Goal: Task Accomplishment & Management: Manage account settings

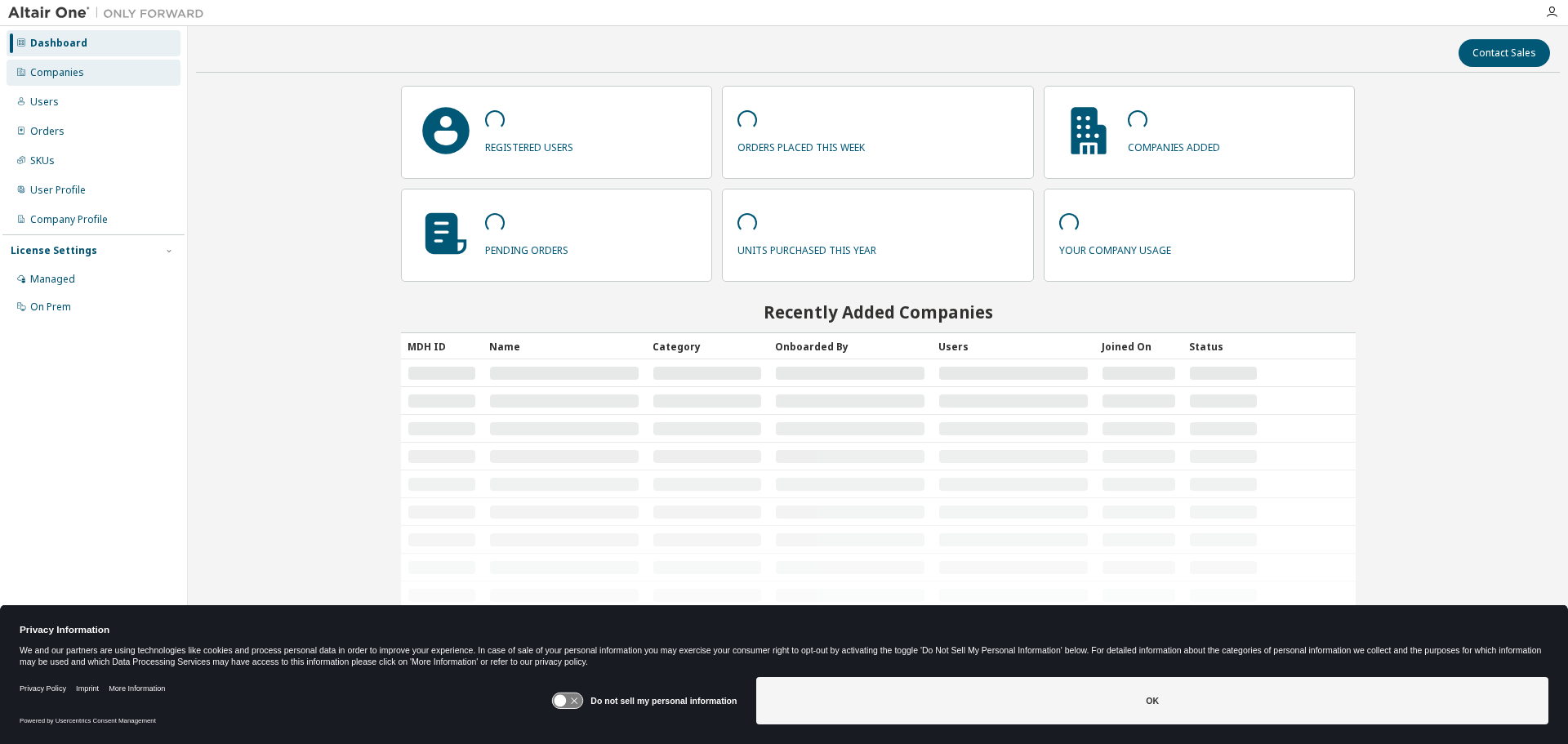
click at [83, 78] on div "Companies" at bounding box center [93, 72] width 174 height 26
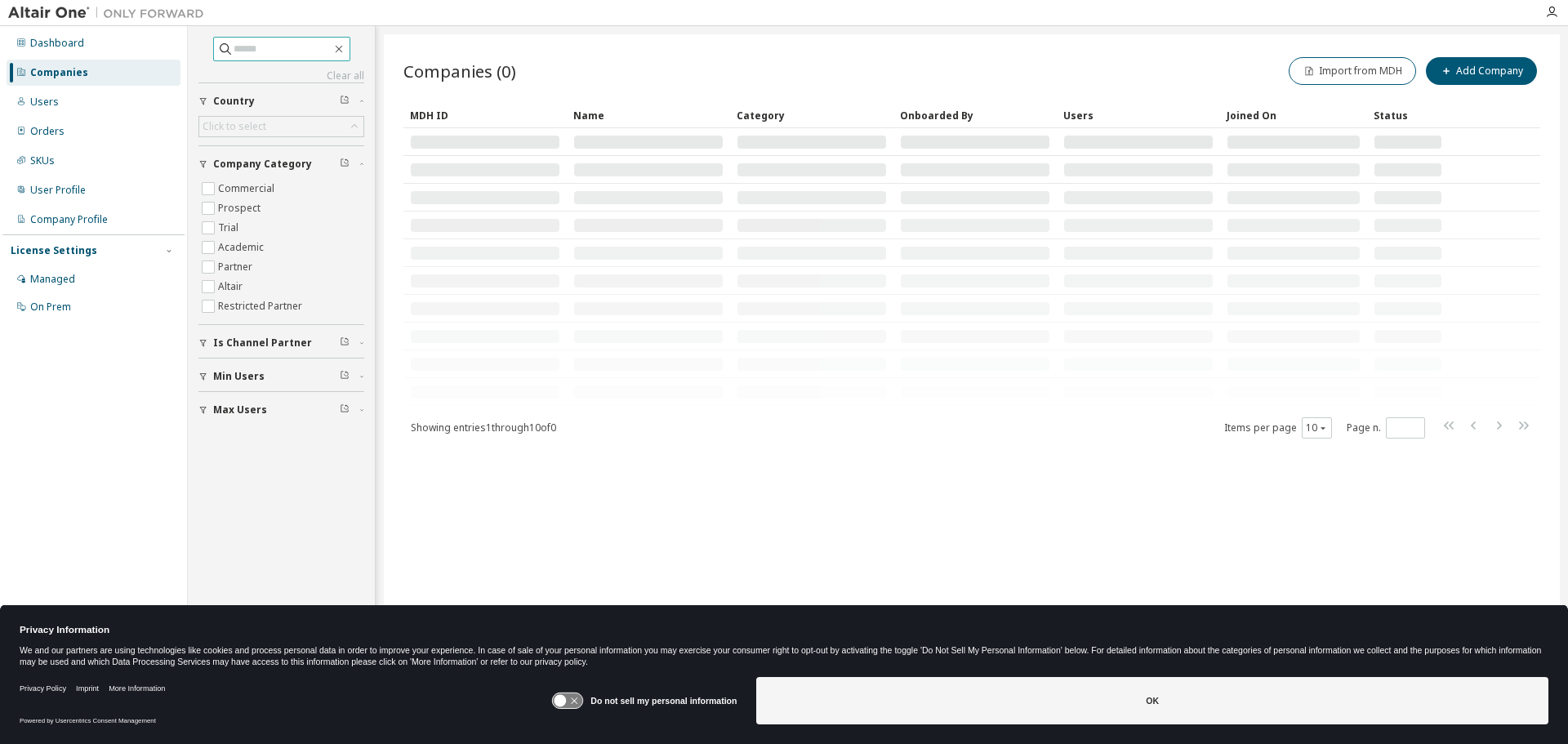
click at [257, 58] on span at bounding box center [281, 48] width 137 height 24
click at [254, 54] on input "text" at bounding box center [282, 49] width 98 height 17
type input "********"
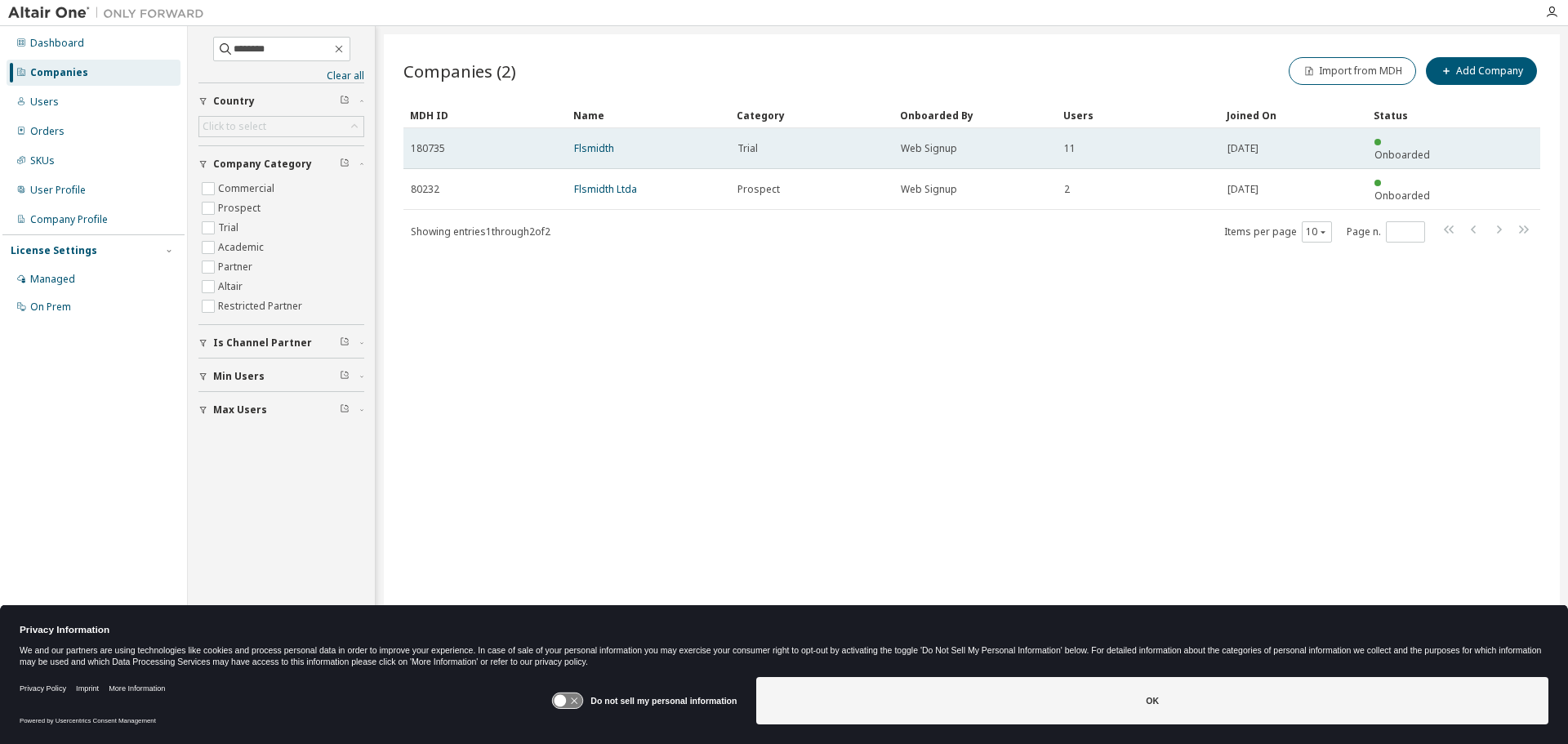
click at [435, 143] on span "180735" at bounding box center [427, 148] width 34 height 13
click at [592, 141] on link "Flsmidth" at bounding box center [594, 148] width 40 height 14
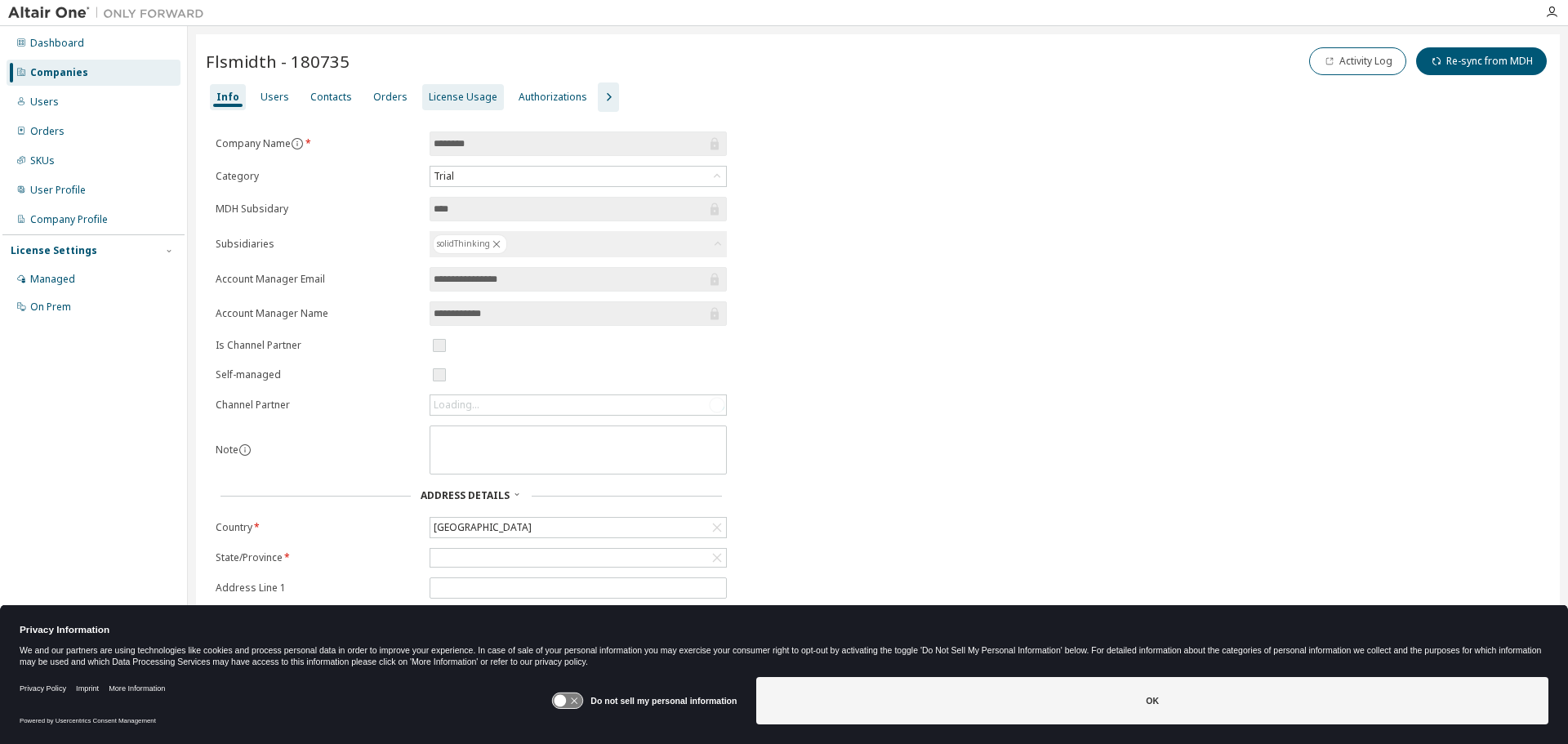
click at [463, 98] on div "License Usage" at bounding box center [463, 98] width 68 height 13
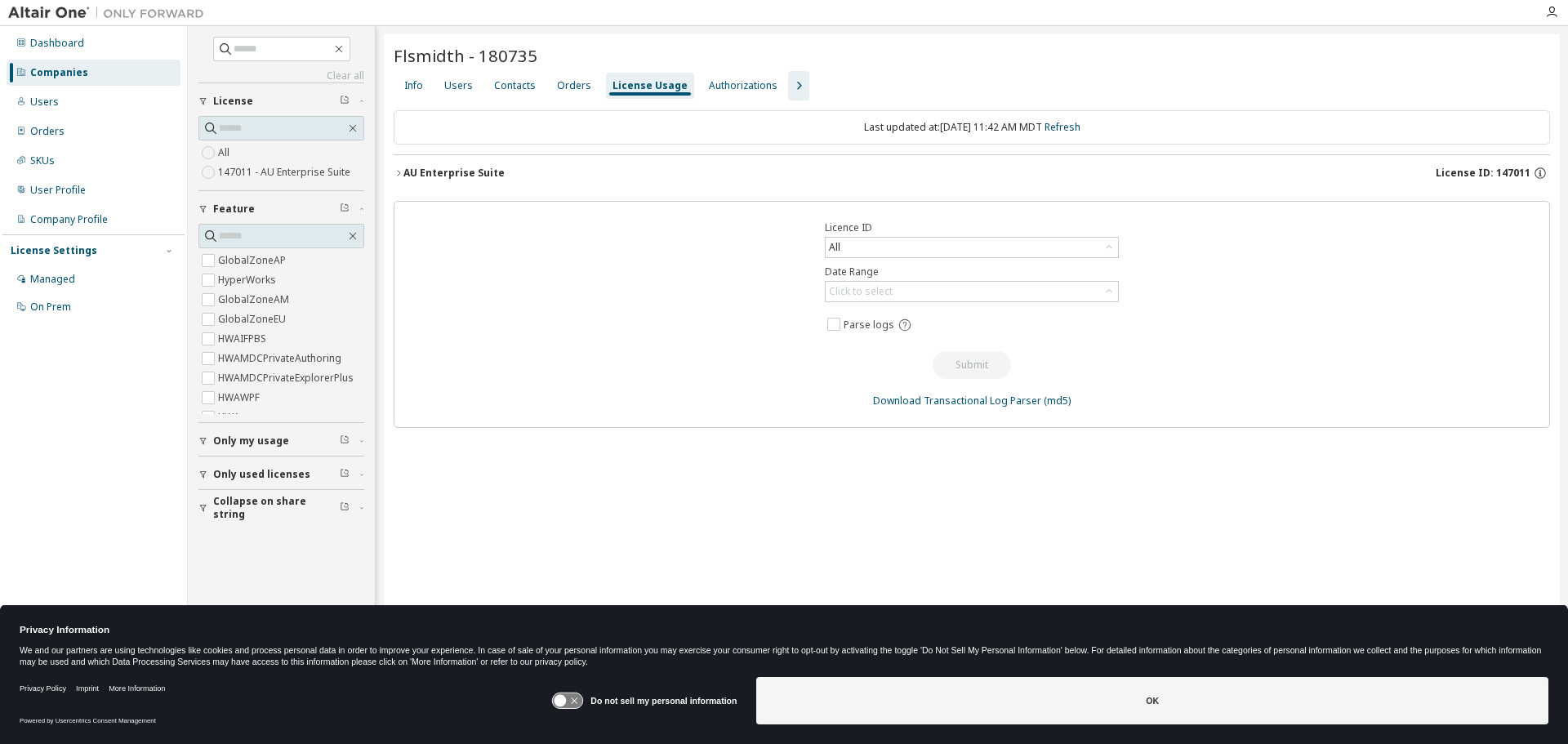
click at [461, 170] on div "AU Enterprise Suite" at bounding box center [454, 173] width 101 height 13
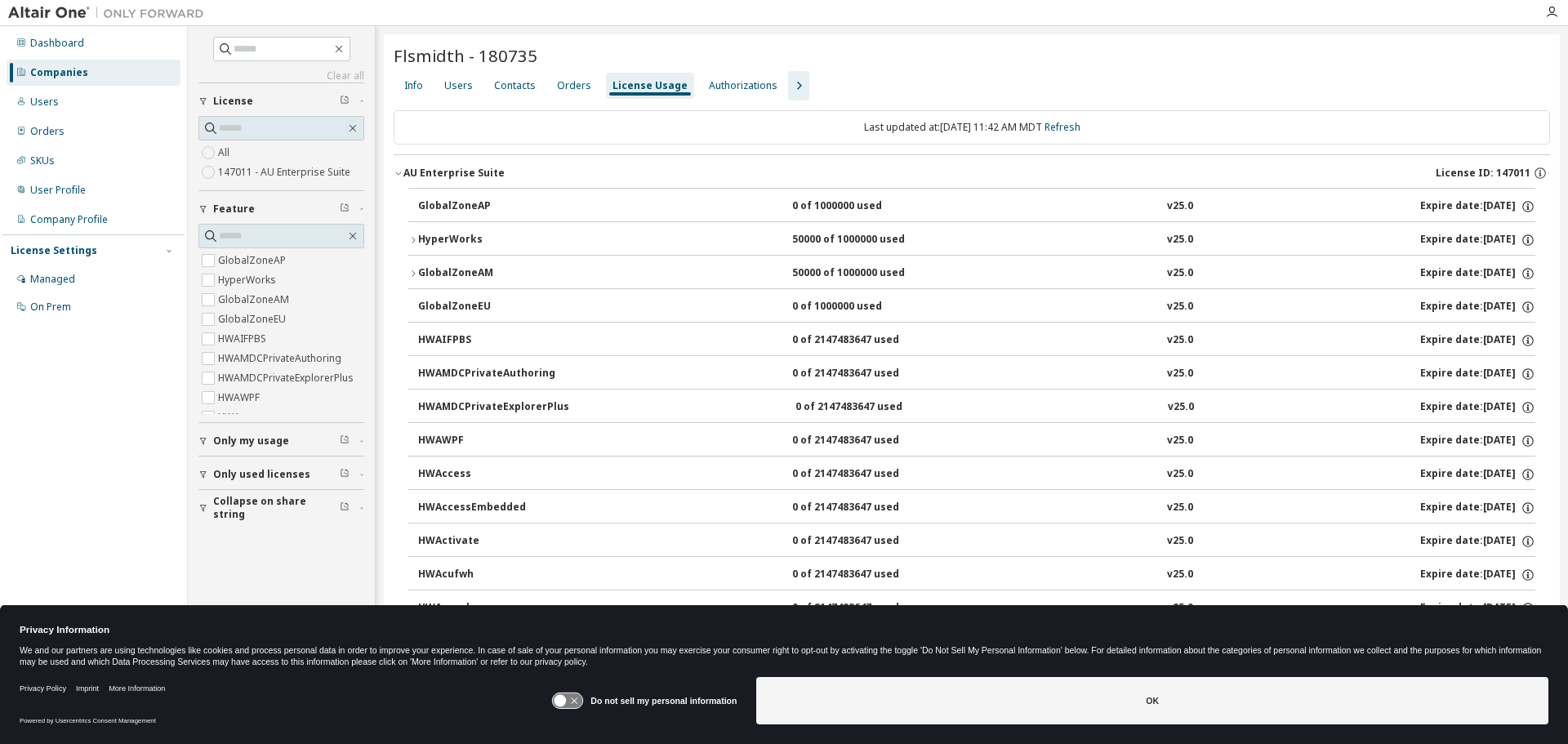
click at [462, 235] on div "HyperWorks" at bounding box center [492, 240] width 147 height 15
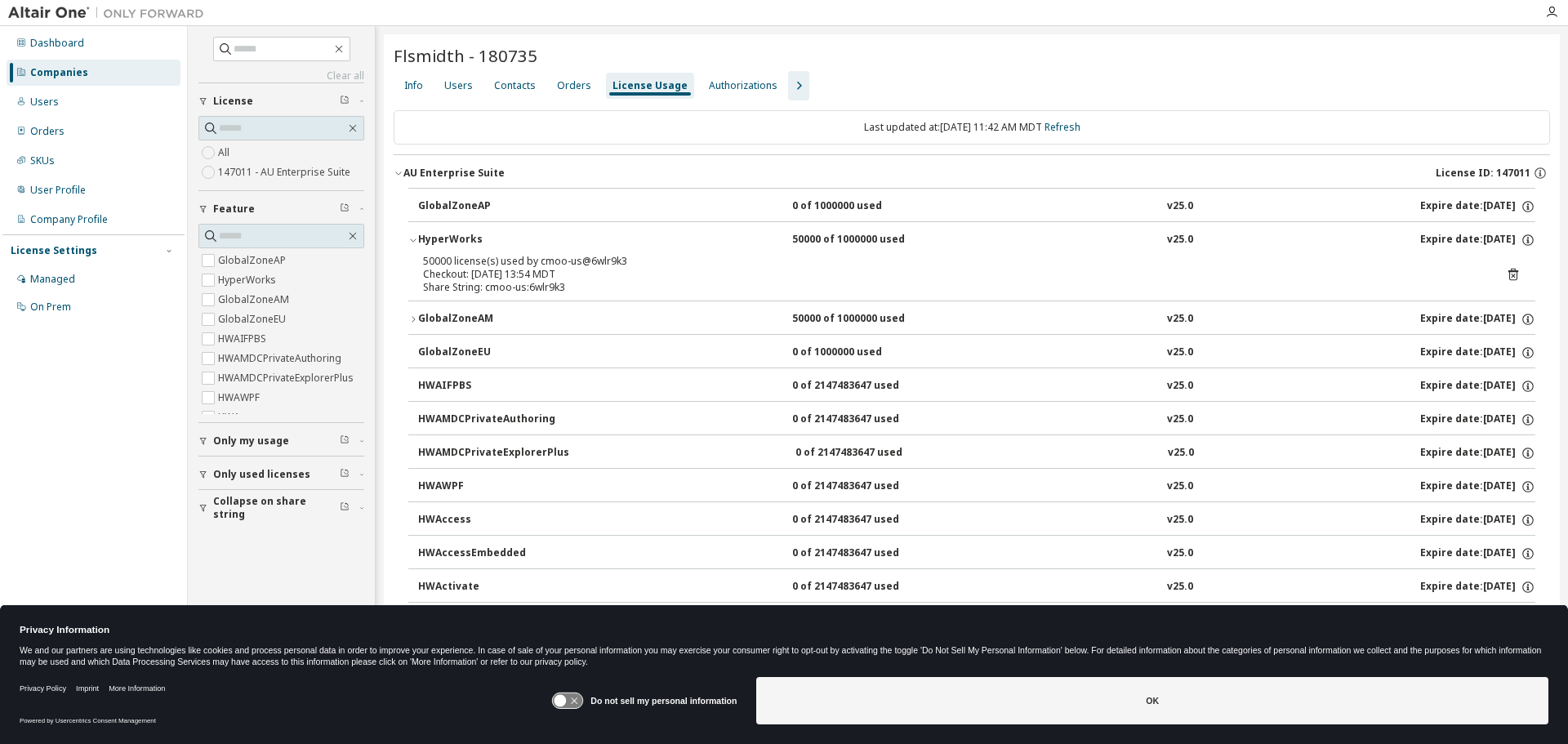
click at [462, 235] on div "HyperWorks" at bounding box center [492, 240] width 147 height 15
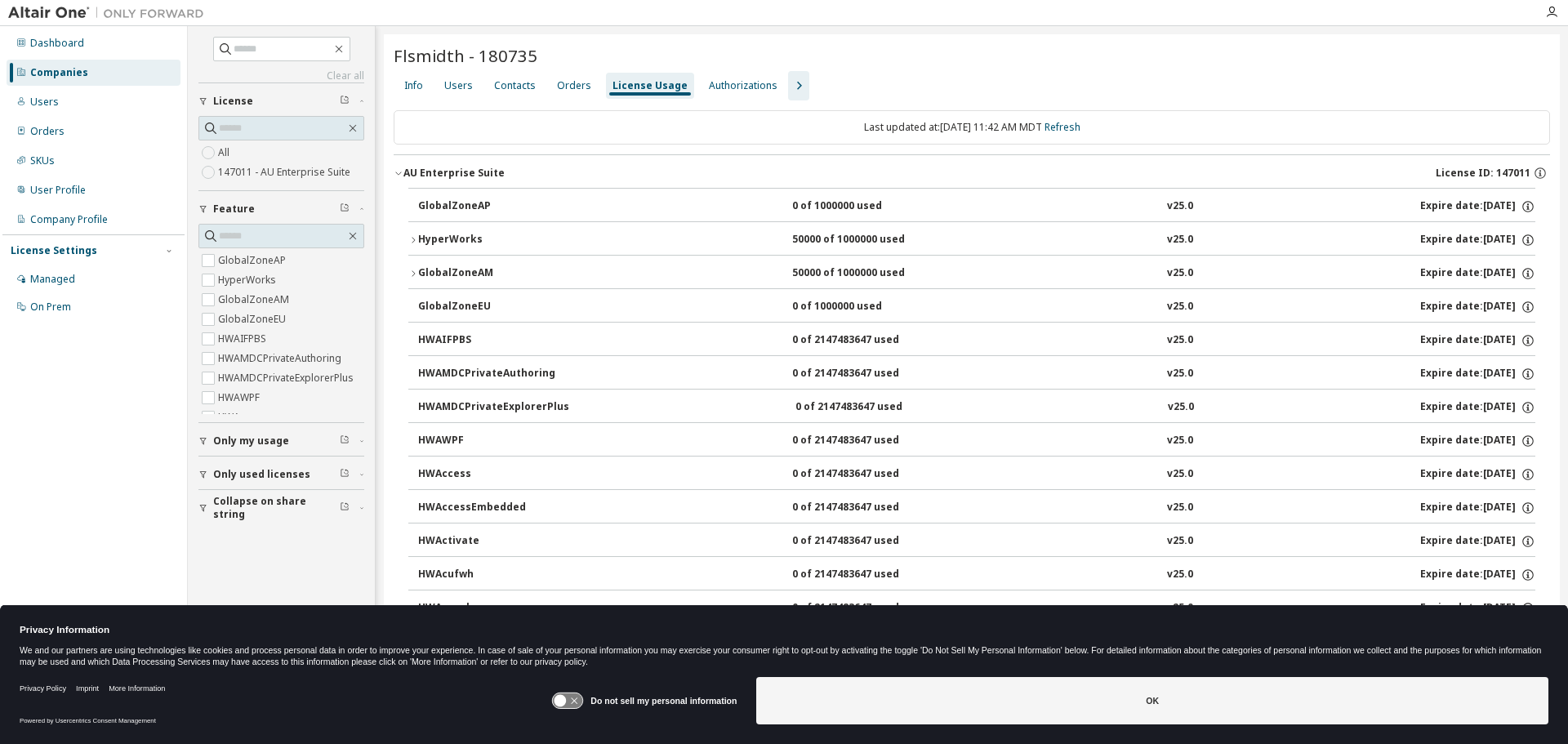
click at [439, 244] on div "HyperWorks" at bounding box center [492, 240] width 147 height 15
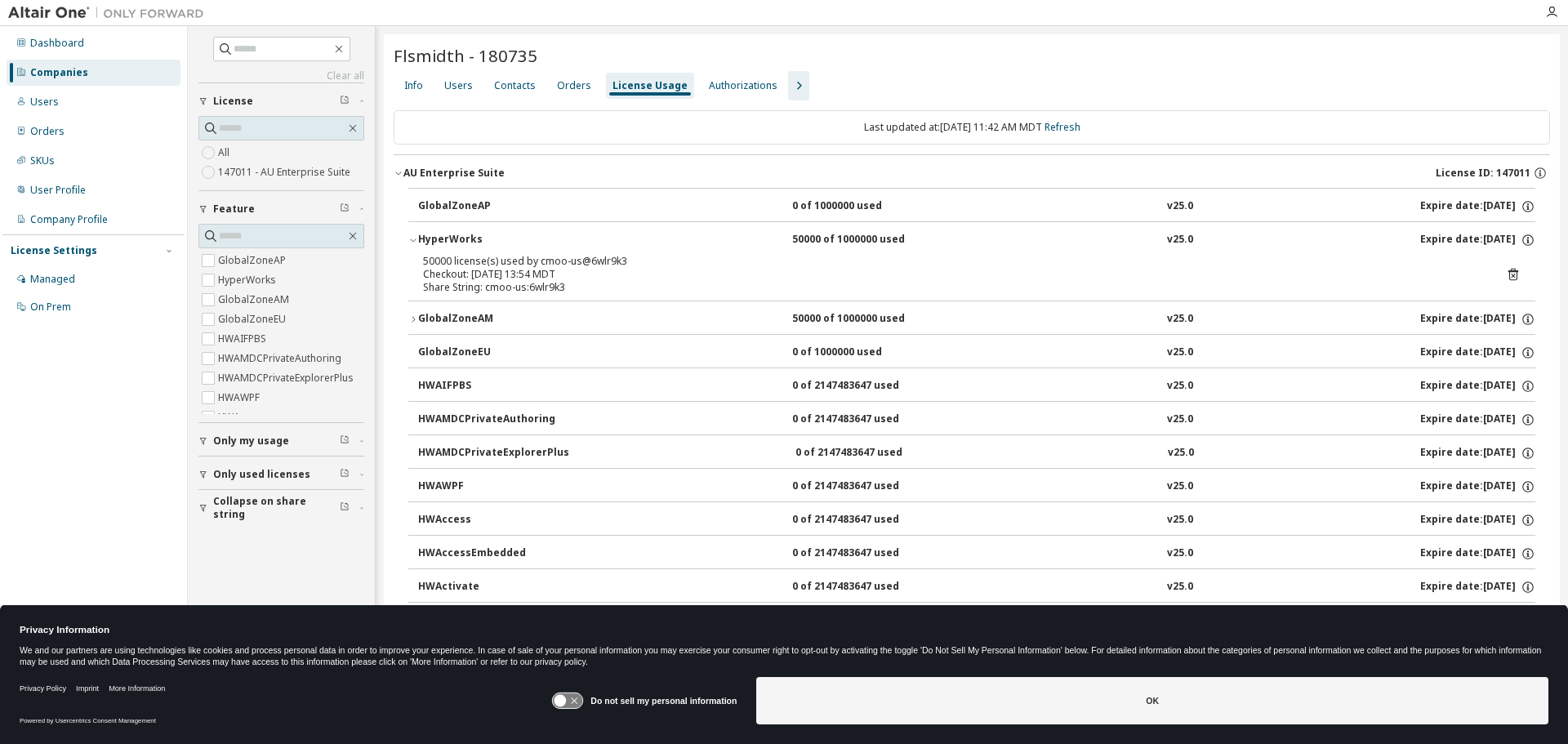
click at [444, 238] on div "HyperWorks" at bounding box center [492, 240] width 147 height 15
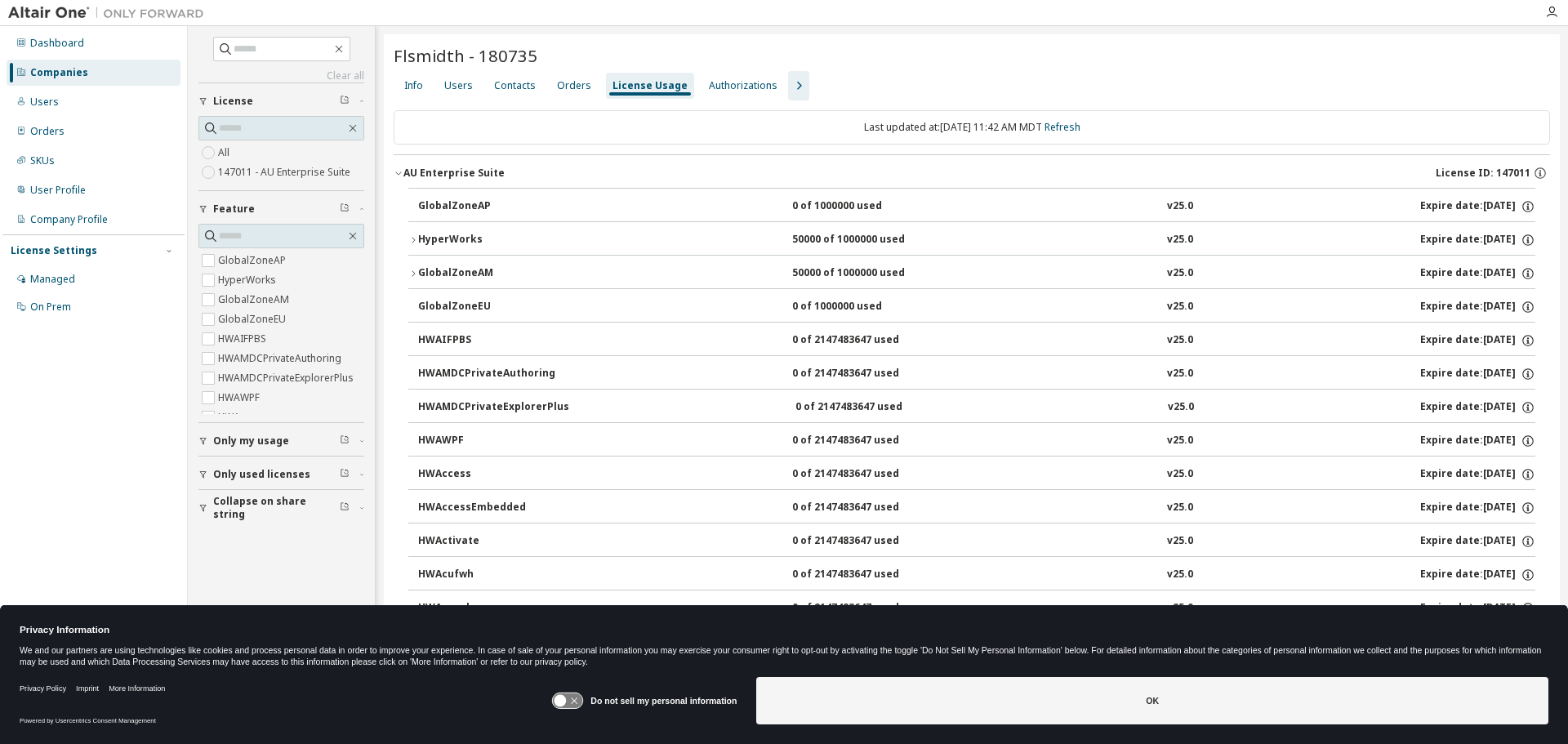
click at [444, 238] on div "HyperWorks" at bounding box center [492, 240] width 147 height 15
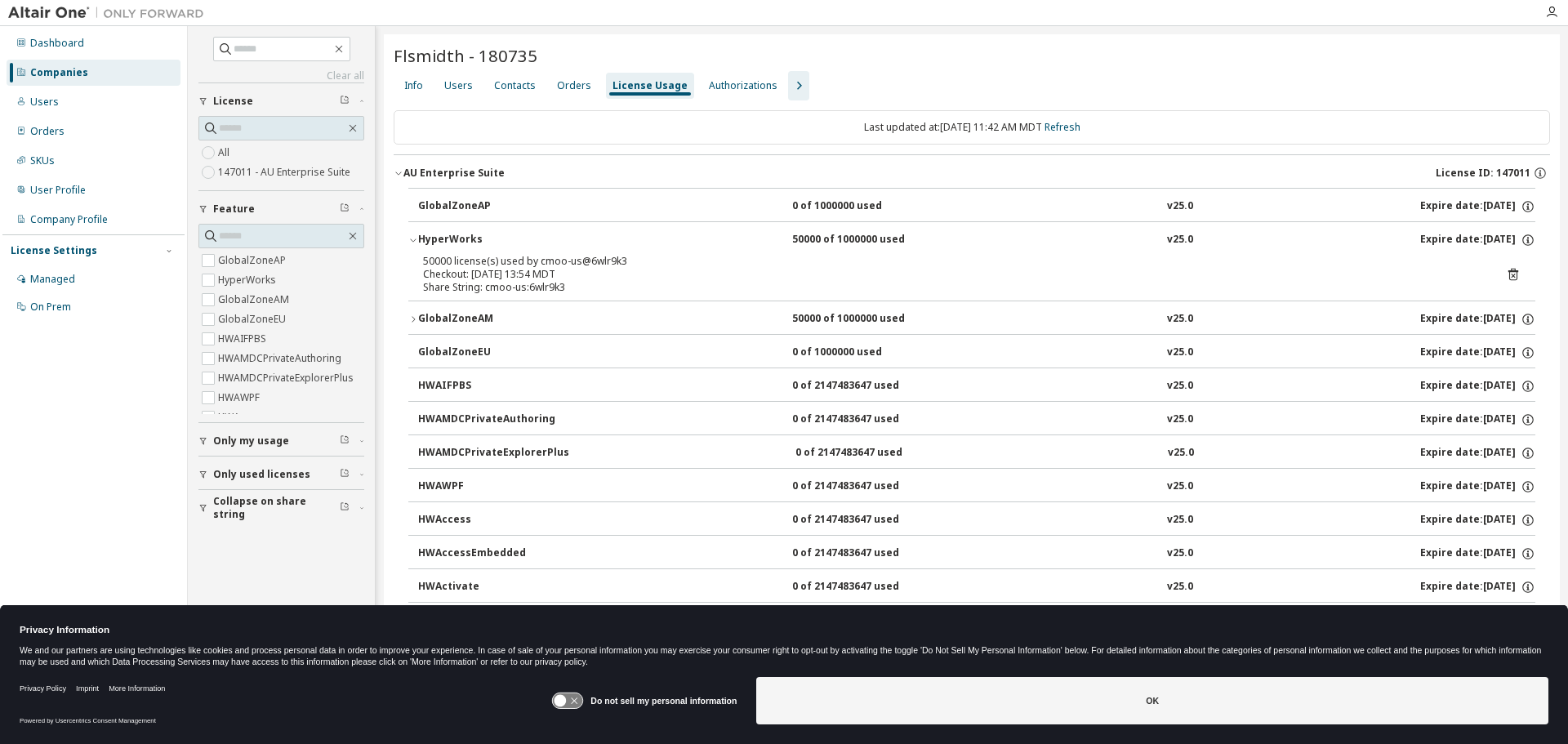
click at [458, 234] on div "HyperWorks" at bounding box center [492, 240] width 147 height 15
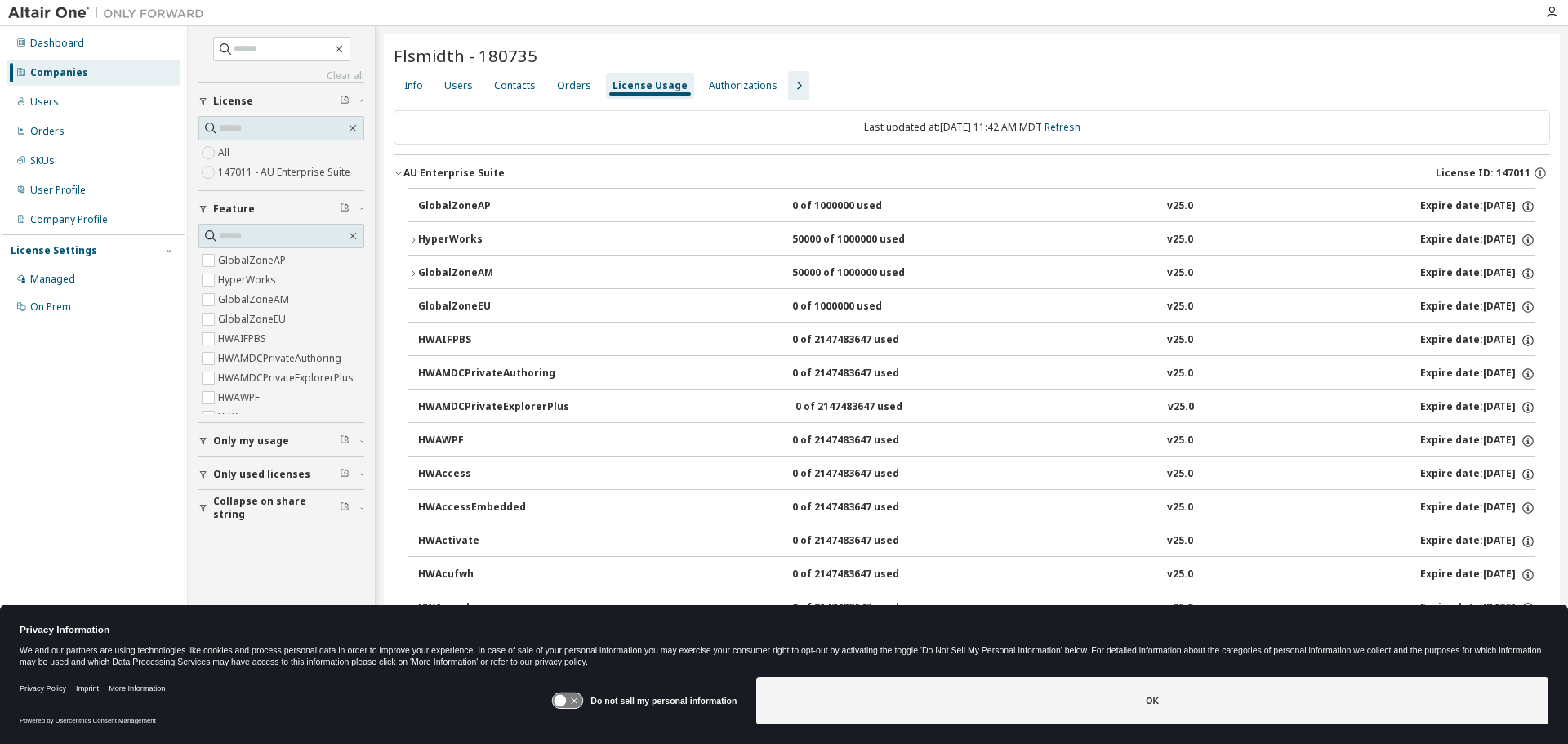
click at [466, 273] on div "GlobalZoneAM" at bounding box center [492, 274] width 147 height 15
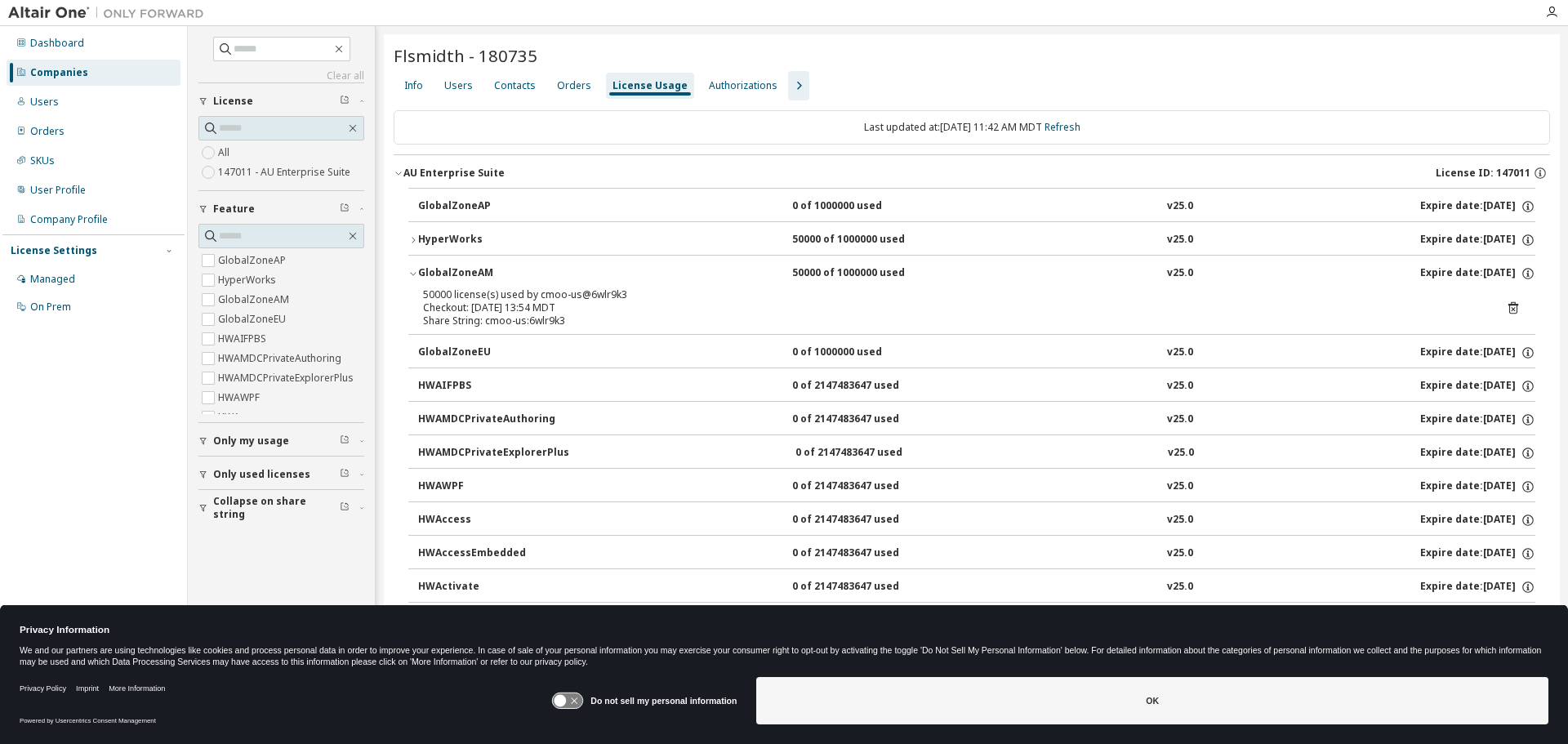
click at [466, 273] on div "GlobalZoneAM" at bounding box center [492, 274] width 147 height 15
